Goal: Task Accomplishment & Management: Complete application form

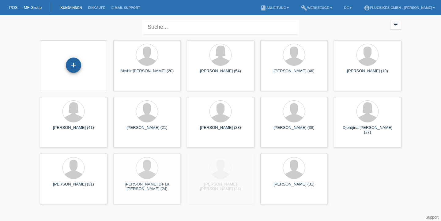
click at [73, 66] on div "+" at bounding box center [73, 65] width 15 height 10
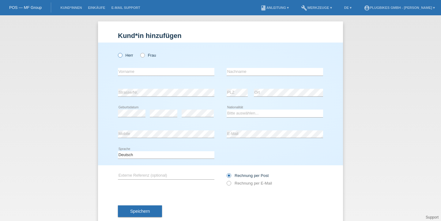
click at [122, 55] on label "Herr" at bounding box center [125, 55] width 15 height 5
click at [122, 55] on input "Herr" at bounding box center [120, 55] width 4 height 4
radio input "true"
click at [135, 73] on input "text" at bounding box center [166, 72] width 96 height 8
type input "Bilal"
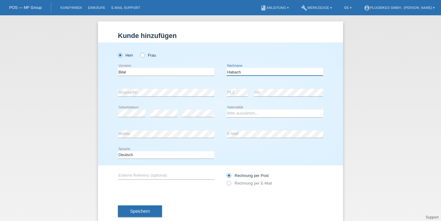
type input "Habach"
click at [304, 117] on icon at bounding box center [274, 117] width 96 height 0
click at [289, 115] on select "Bitte auswählen... Schweiz Deutschland Liechtenstein Österreich ------------ Af…" at bounding box center [274, 113] width 96 height 7
select select "SY"
click at [226, 110] on select "Bitte auswählen... Schweiz Deutschland Liechtenstein Österreich ------------ Af…" at bounding box center [274, 113] width 96 height 7
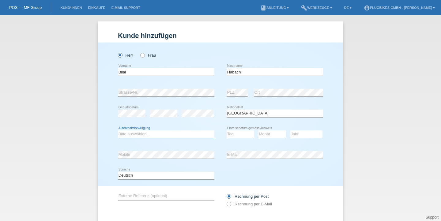
click at [175, 135] on select "Bitte auswählen... C B B - Flüchtlingsstatus Andere" at bounding box center [166, 133] width 96 height 7
select select "B"
click at [118, 130] on select "Bitte auswählen... C B B - Flüchtlingsstatus Andere" at bounding box center [166, 133] width 96 height 7
click at [233, 135] on select "Tag 01 02 03 04 05 06 07 08 09 10 11" at bounding box center [240, 133] width 28 height 7
select select "01"
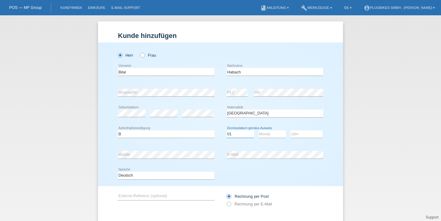
click at [226, 130] on select "Tag 01 02 03 04 05 06 07 08 09 10 11" at bounding box center [240, 133] width 28 height 7
click at [268, 136] on select "Monat 01 02 03 04 05 06 07 08 09 10 11" at bounding box center [272, 133] width 28 height 7
select select "04"
click at [258, 130] on select "Monat 01 02 03 04 05 06 07 08 09 10 11" at bounding box center [272, 133] width 28 height 7
click at [306, 136] on select "Jahr 2025 2024 2023 2022 2021 2020 2019 2018 2017 2016 2015 2014 2013 2012 2011…" at bounding box center [306, 133] width 32 height 7
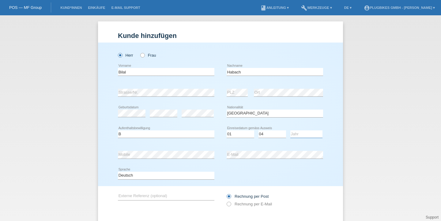
select select "2013"
click at [290, 130] on select "Jahr 2025 2024 2023 2022 2021 2020 2019 2018 2017 2016 2015 2014 2013 2012 2011…" at bounding box center [306, 133] width 32 height 7
click at [255, 187] on div "Rechnung per Post Rechnung per E-Mail" at bounding box center [274, 200] width 96 height 28
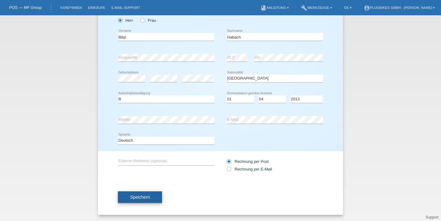
click at [136, 199] on span "Speichern" at bounding box center [140, 197] width 20 height 5
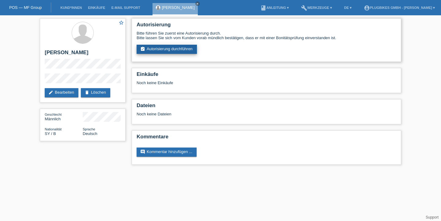
click at [166, 49] on link "assignment_turned_in Autorisierung durchführen" at bounding box center [166, 49] width 60 height 9
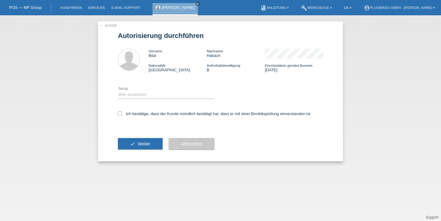
click at [126, 117] on div "Ich bestätige, dass der Kunde mündlich bestätigt hat, dass er mit einer Bonität…" at bounding box center [220, 115] width 205 height 21
click at [125, 113] on label "Ich bestätige, dass der Kunde mündlich bestätigt hat, dass er mit einer Bonität…" at bounding box center [214, 113] width 193 height 5
click at [122, 113] on input "Ich bestätige, dass der Kunde mündlich bestätigt hat, dass er mit einer Bonität…" at bounding box center [120, 113] width 4 height 4
checkbox input "true"
click at [135, 97] on select "Bitte auswählen CHF 1.00 - CHF 499.00 CHF 500.00 - CHF 1'999.00 CHF 2'000.00 - …" at bounding box center [166, 94] width 96 height 7
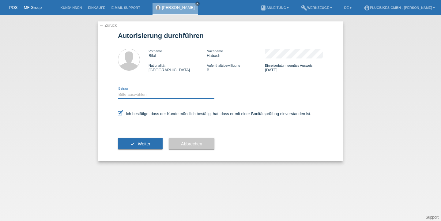
select select "3"
click at [118, 92] on select "Bitte auswählen CHF 1.00 - CHF 499.00 CHF 500.00 - CHF 1'999.00 CHF 2'000.00 - …" at bounding box center [166, 94] width 96 height 7
click at [145, 140] on button "check Weiter" at bounding box center [140, 144] width 45 height 12
